Goal: Contribute content: Contribute content

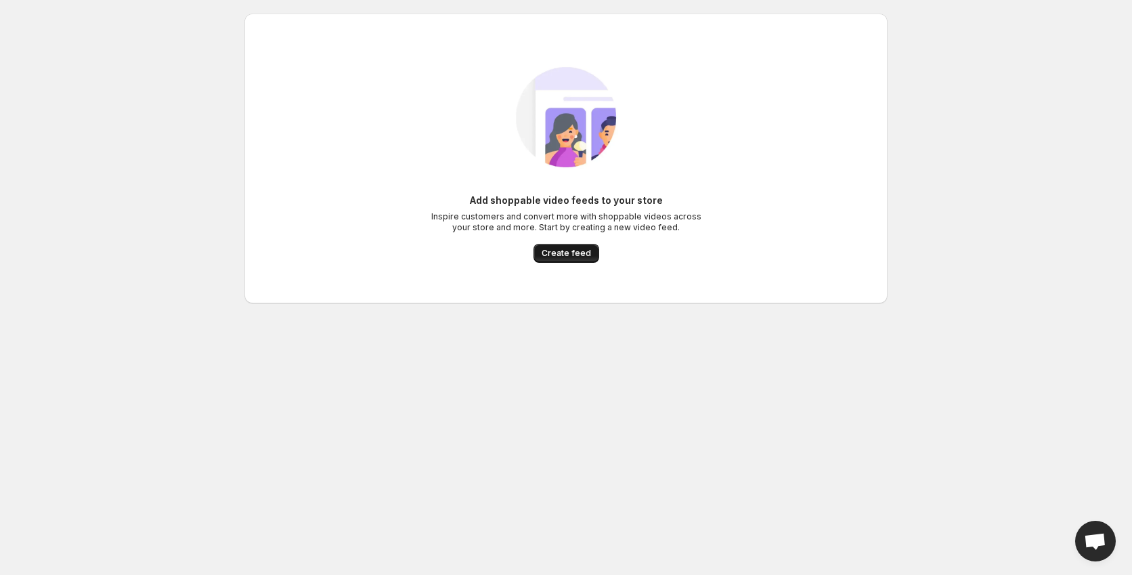
click at [578, 253] on span "Create feed" at bounding box center [566, 253] width 49 height 11
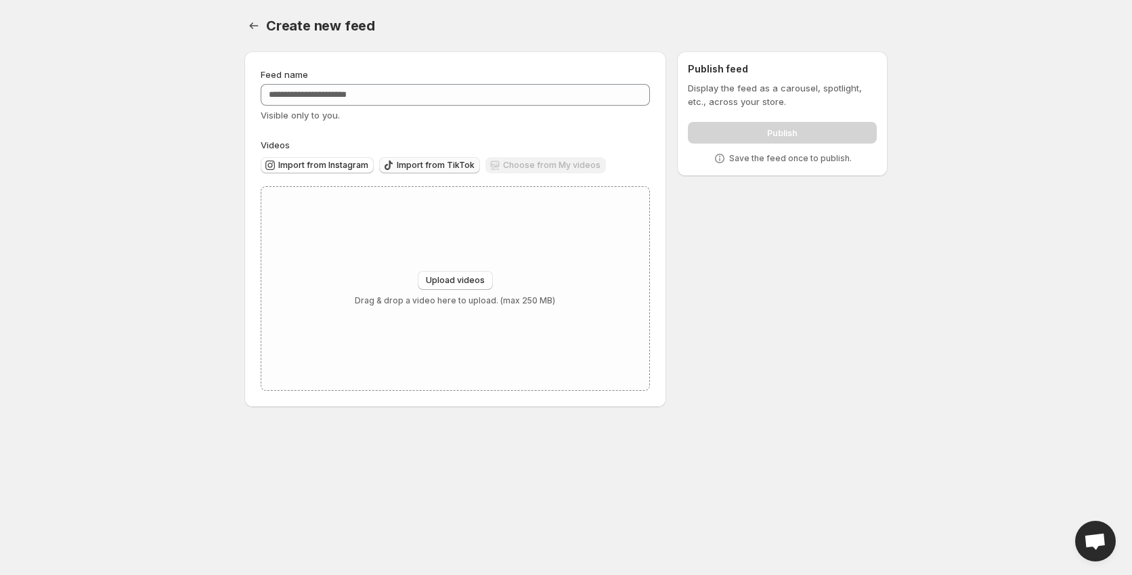
click at [406, 163] on span "Import from TikTok" at bounding box center [436, 165] width 78 height 11
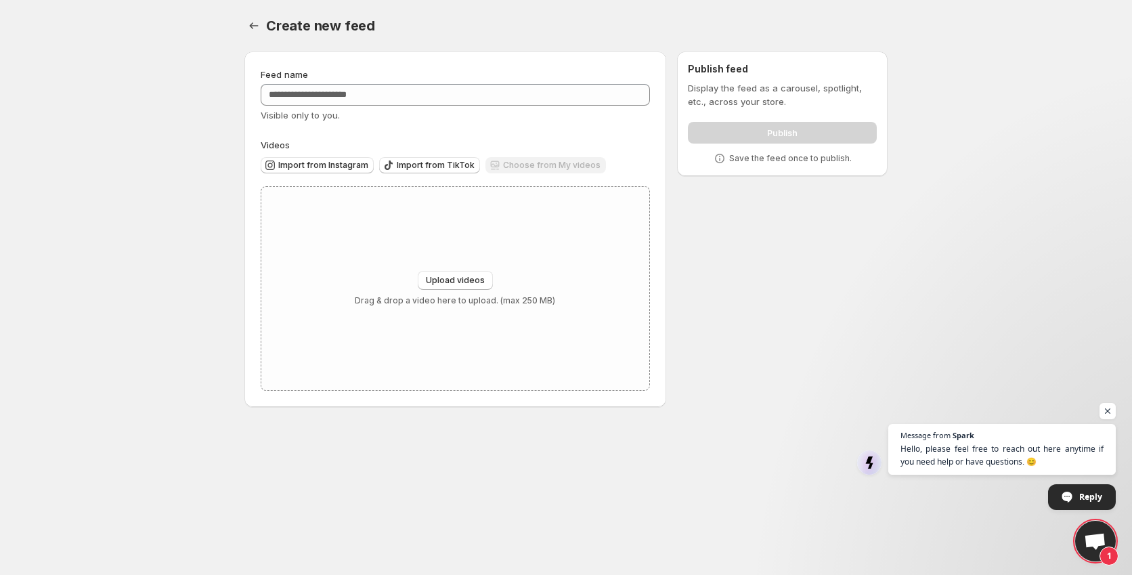
click at [517, 163] on div "Choose from My videos" at bounding box center [545, 166] width 121 height 18
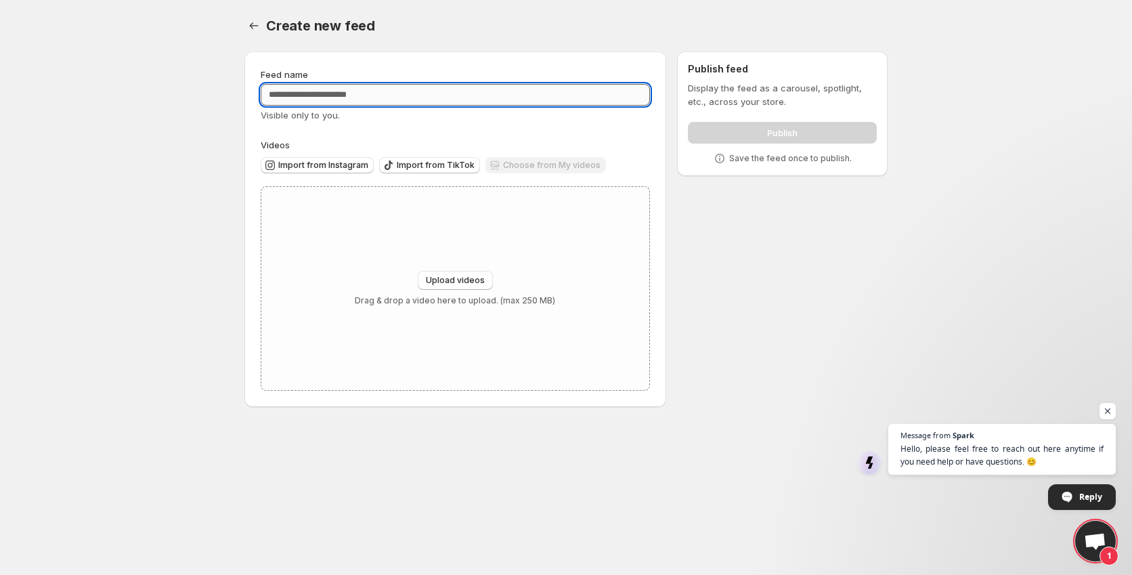
click at [344, 100] on input "Feed name" at bounding box center [455, 95] width 389 height 22
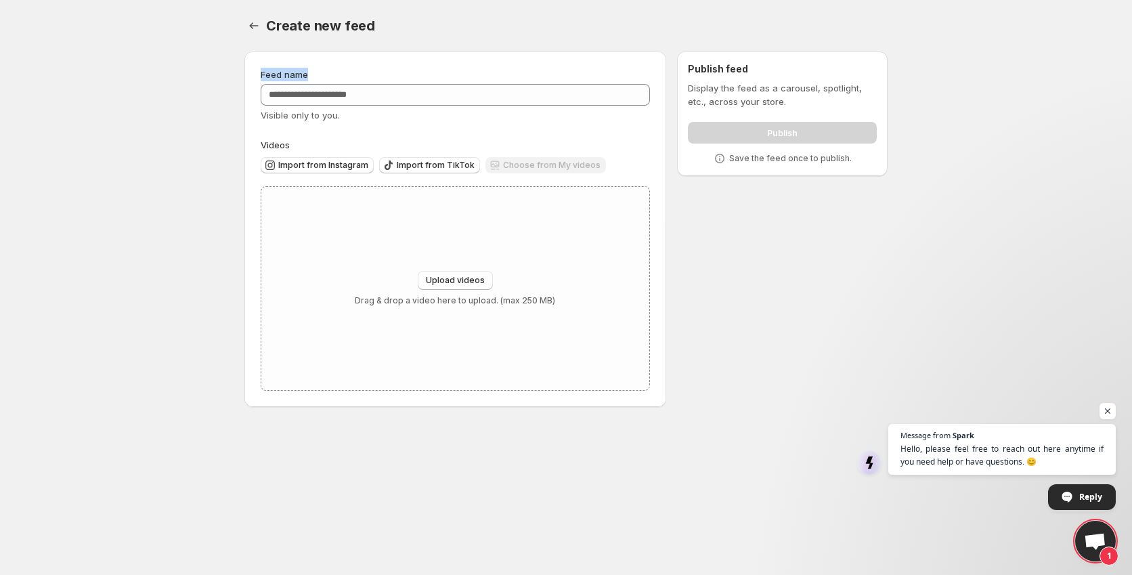
drag, startPoint x: 309, startPoint y: 72, endPoint x: 255, endPoint y: 78, distance: 55.2
click at [255, 78] on div "Feed name Visible only to you. Videos Import from Instagram Import from TikTok …" at bounding box center [455, 228] width 422 height 355
copy span "Feed name"
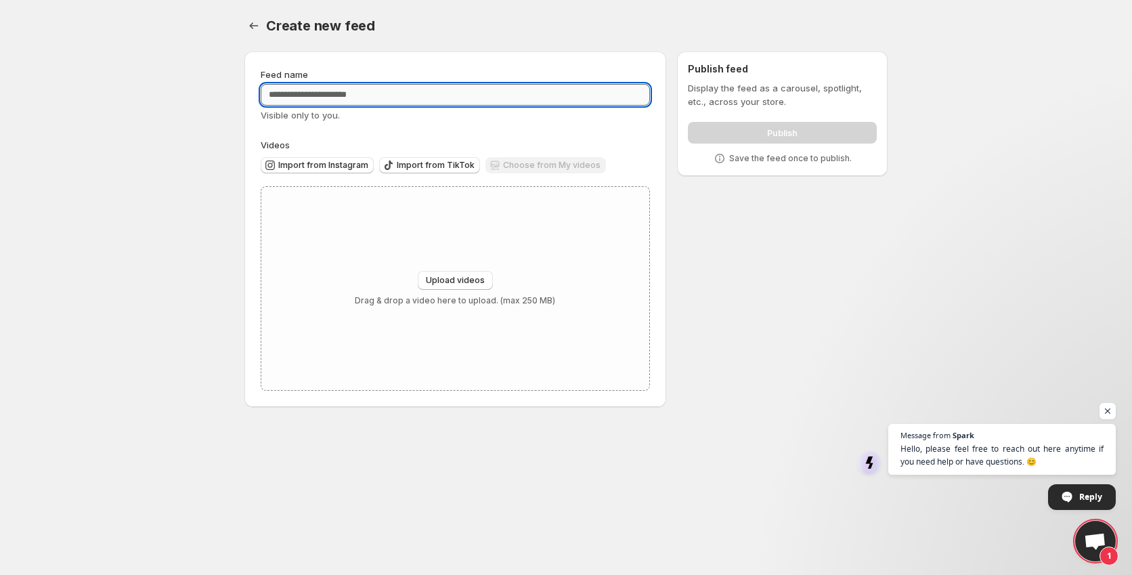
click at [328, 98] on input "Feed name" at bounding box center [455, 95] width 389 height 22
paste input "**********"
type input "**********"
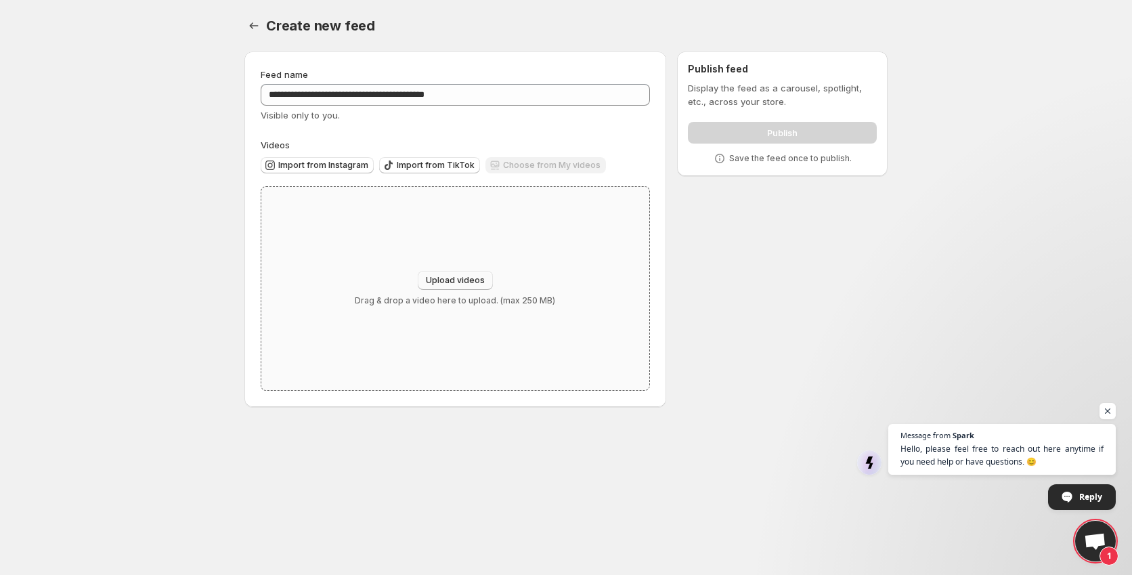
click at [452, 282] on span "Upload videos" at bounding box center [455, 280] width 59 height 11
drag, startPoint x: 434, startPoint y: 259, endPoint x: 455, endPoint y: 284, distance: 32.2
drag, startPoint x: 455, startPoint y: 284, endPoint x: 439, endPoint y: 288, distance: 16.1
click at [439, 288] on button "Upload videos" at bounding box center [455, 280] width 75 height 19
type input "**********"
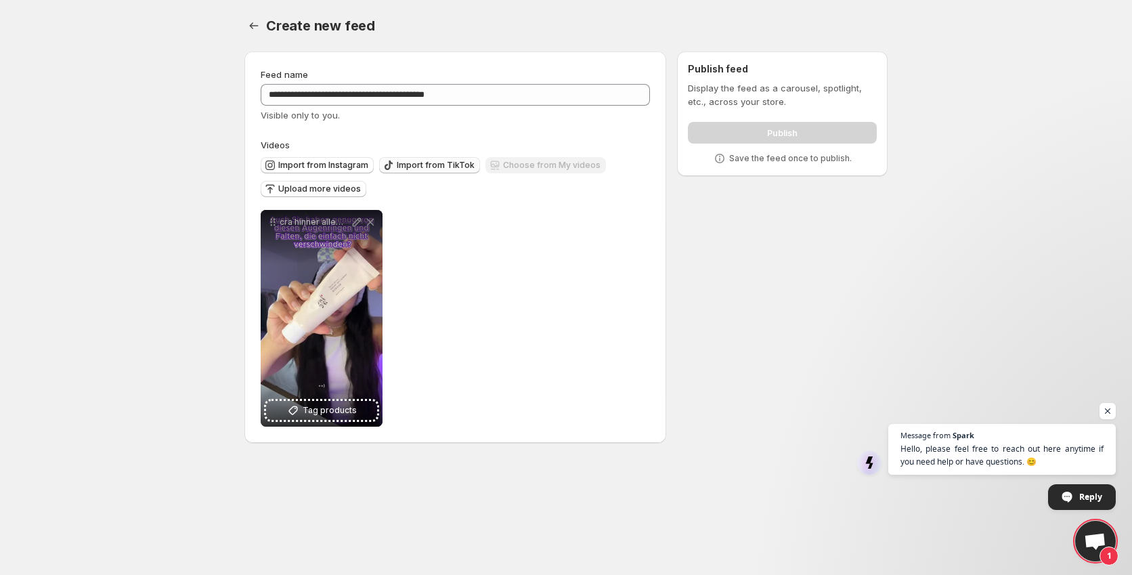
click at [397, 159] on button "Import from TikTok" at bounding box center [429, 165] width 101 height 16
click at [316, 194] on span "Upload more videos" at bounding box center [319, 188] width 83 height 11
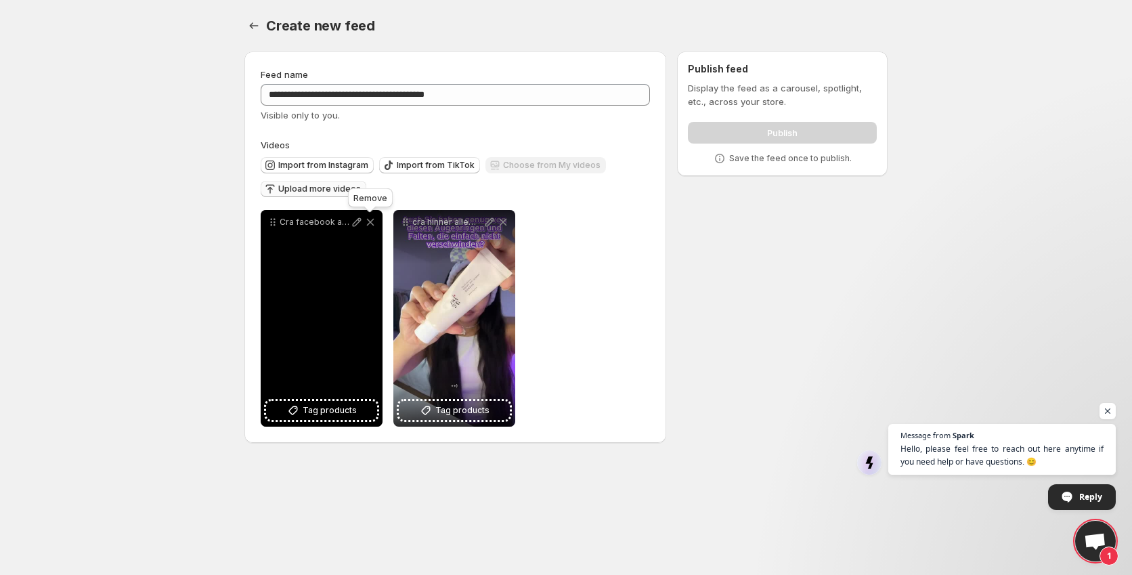
click at [369, 224] on icon at bounding box center [370, 222] width 7 height 7
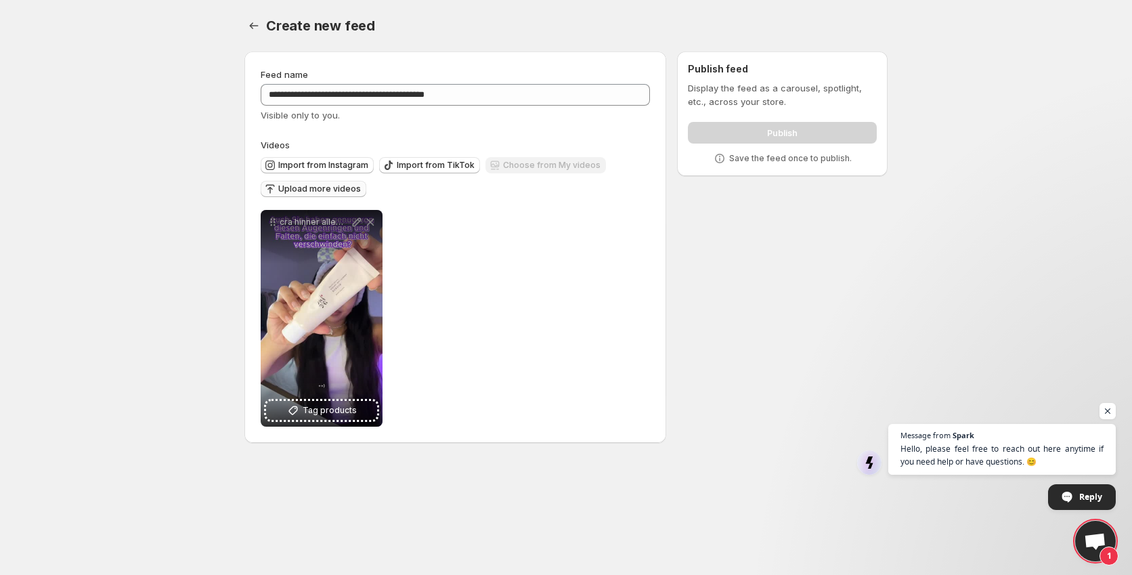
click at [349, 188] on span "Upload more videos" at bounding box center [319, 188] width 83 height 11
